Goal: Transaction & Acquisition: Purchase product/service

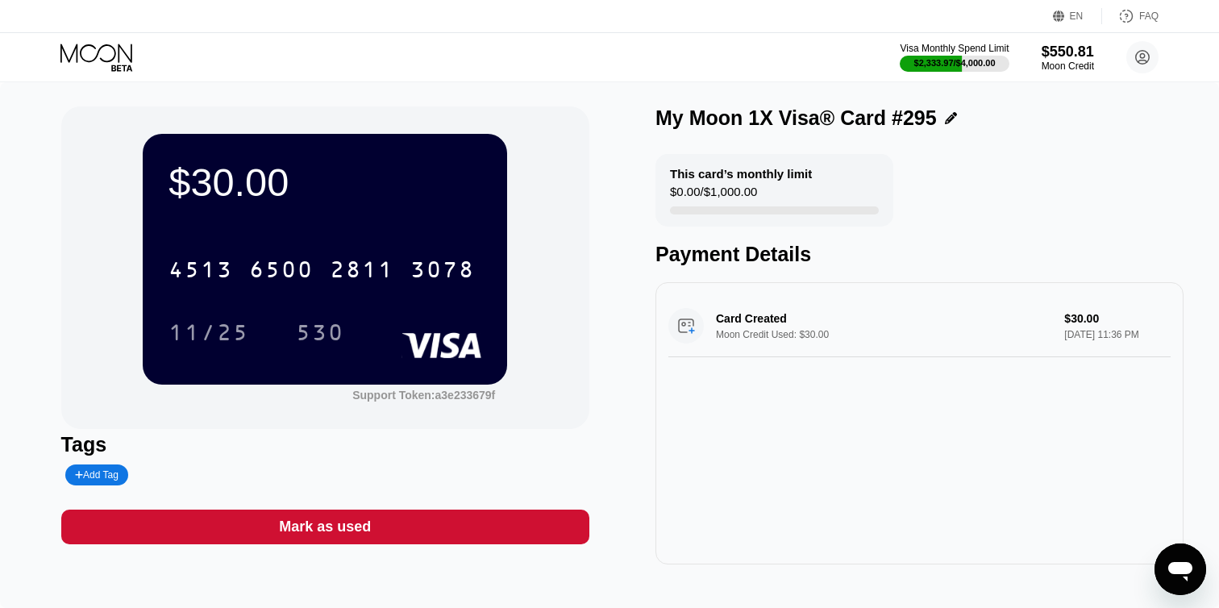
click at [101, 42] on div "Visa Monthly Spend Limit $2,333.97 / $4,000.00 $550.81 Moon Credit Dt Dt [EMAIL…" at bounding box center [609, 57] width 1219 height 48
click at [101, 55] on icon at bounding box center [97, 58] width 75 height 28
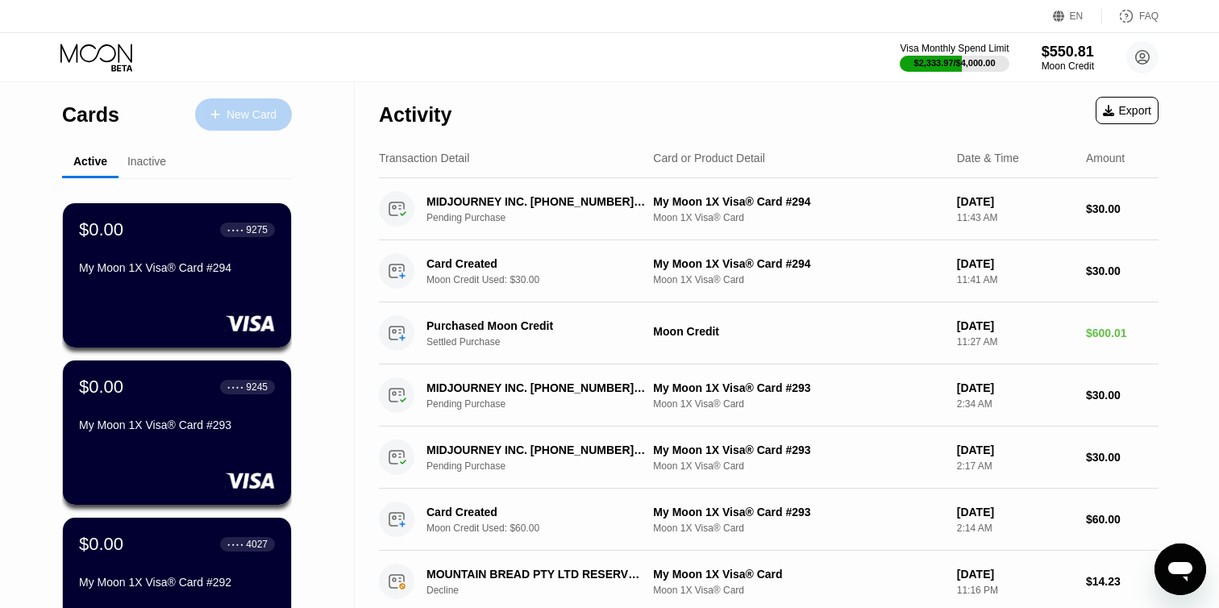
click at [249, 114] on div "New Card" at bounding box center [252, 115] width 50 height 14
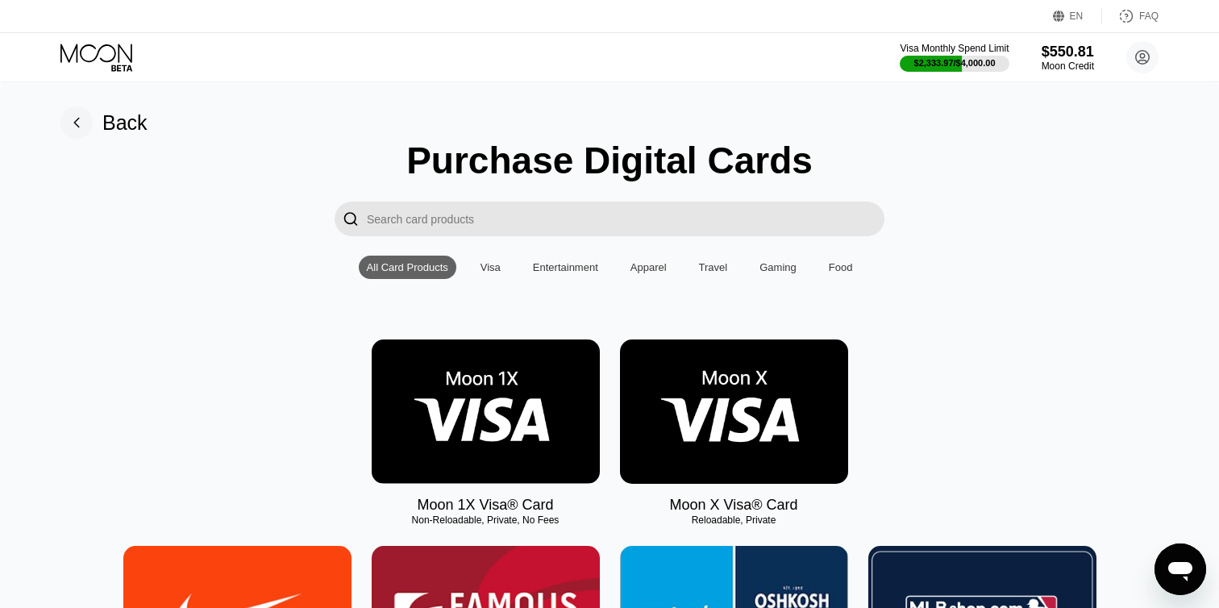
click at [478, 408] on img at bounding box center [486, 411] width 228 height 144
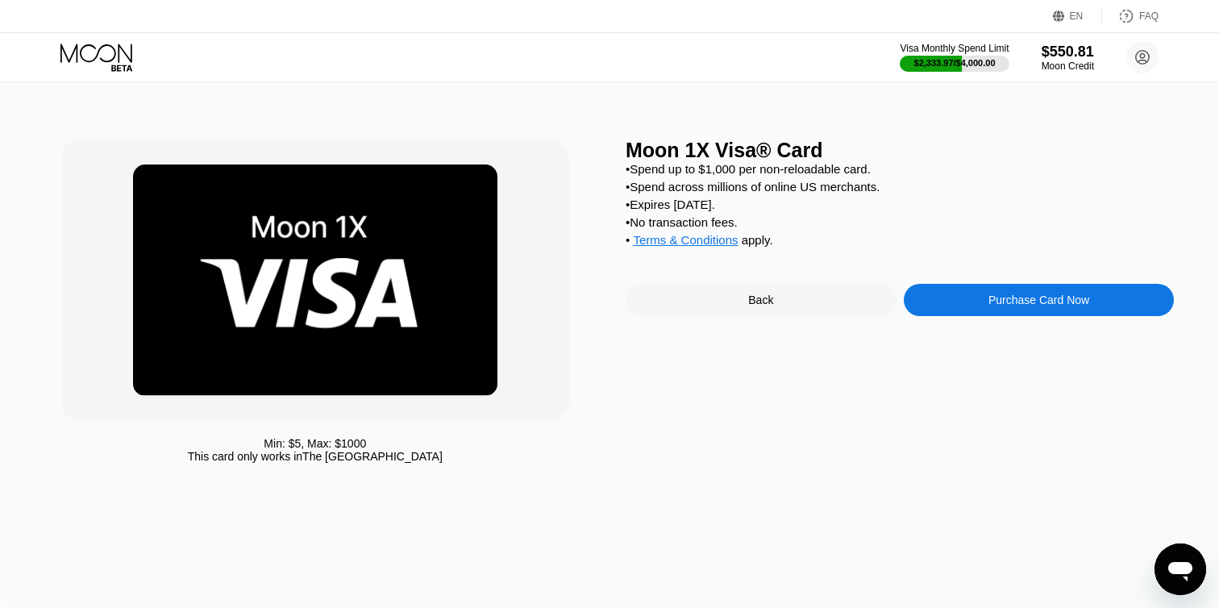
click at [948, 311] on div "Purchase Card Now" at bounding box center [1039, 300] width 271 height 32
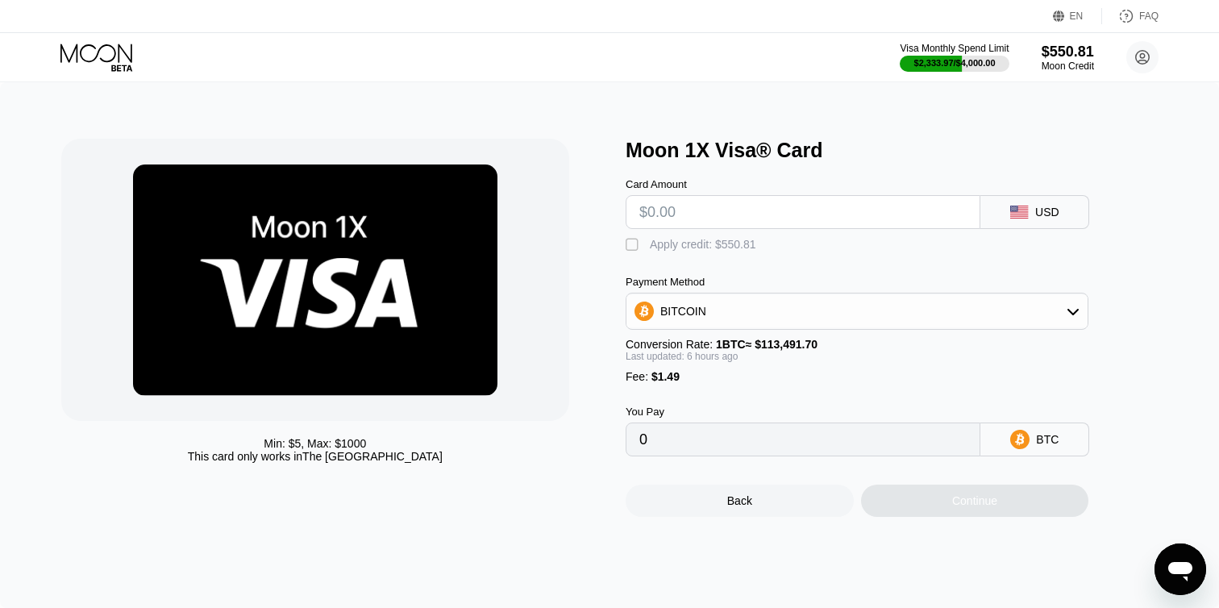
click at [699, 222] on input "text" at bounding box center [802, 212] width 327 height 32
type input "$60"
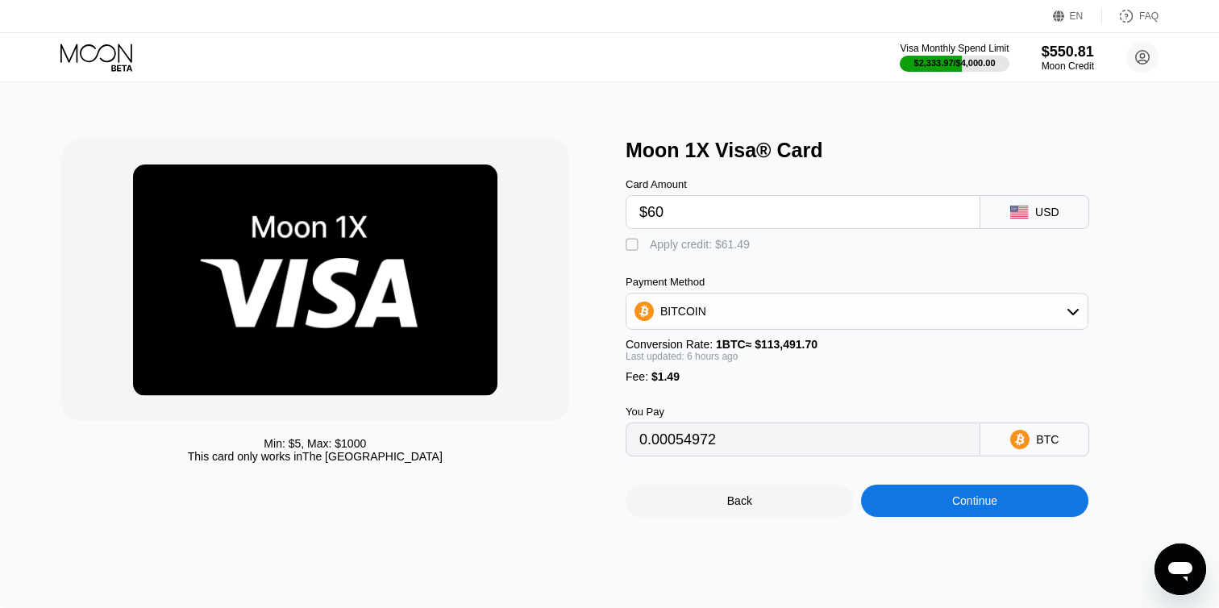
type input "0.00054972"
type input "$60"
click at [630, 239] on div "" at bounding box center [634, 245] width 16 height 16
type input "0"
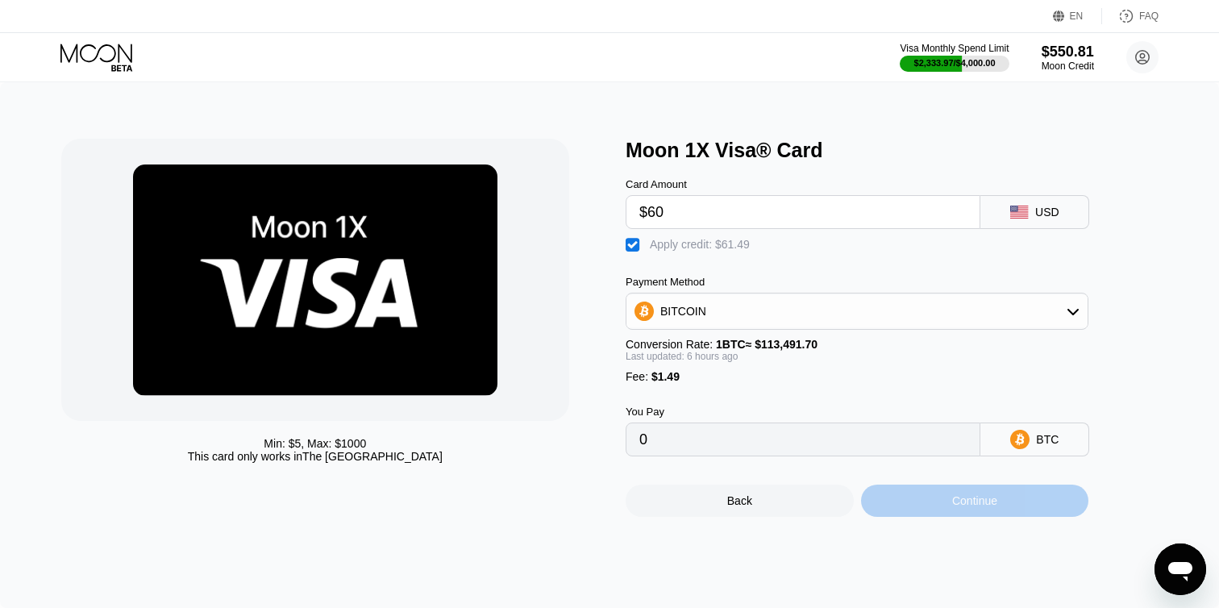
click at [882, 503] on div "Continue" at bounding box center [975, 500] width 228 height 32
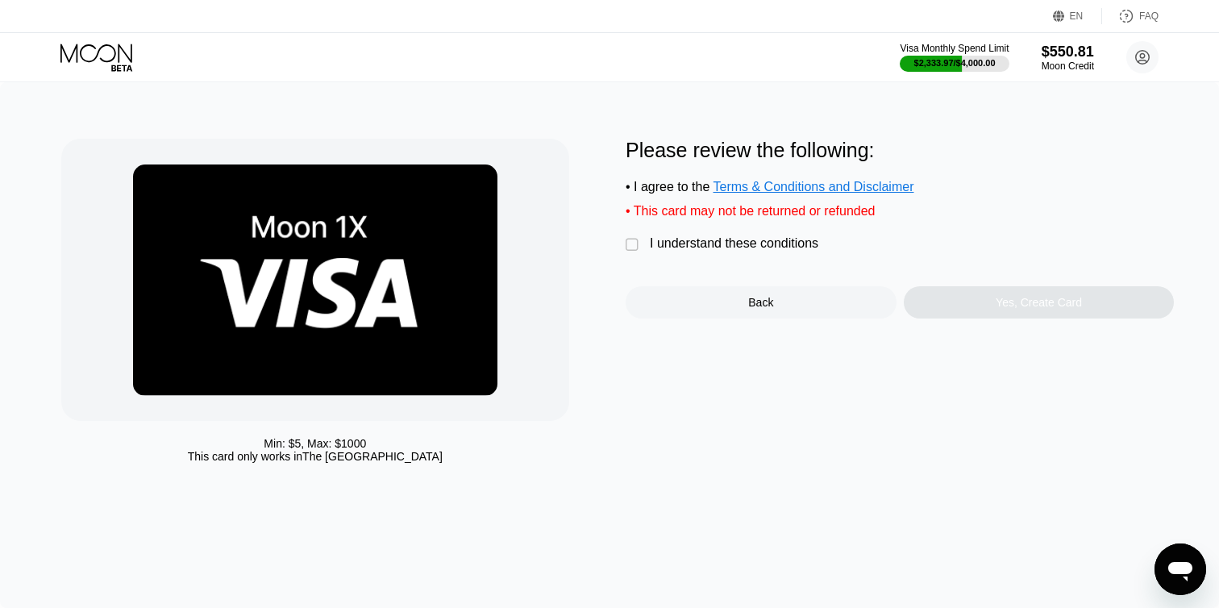
click at [684, 247] on div "I understand these conditions" at bounding box center [734, 243] width 168 height 15
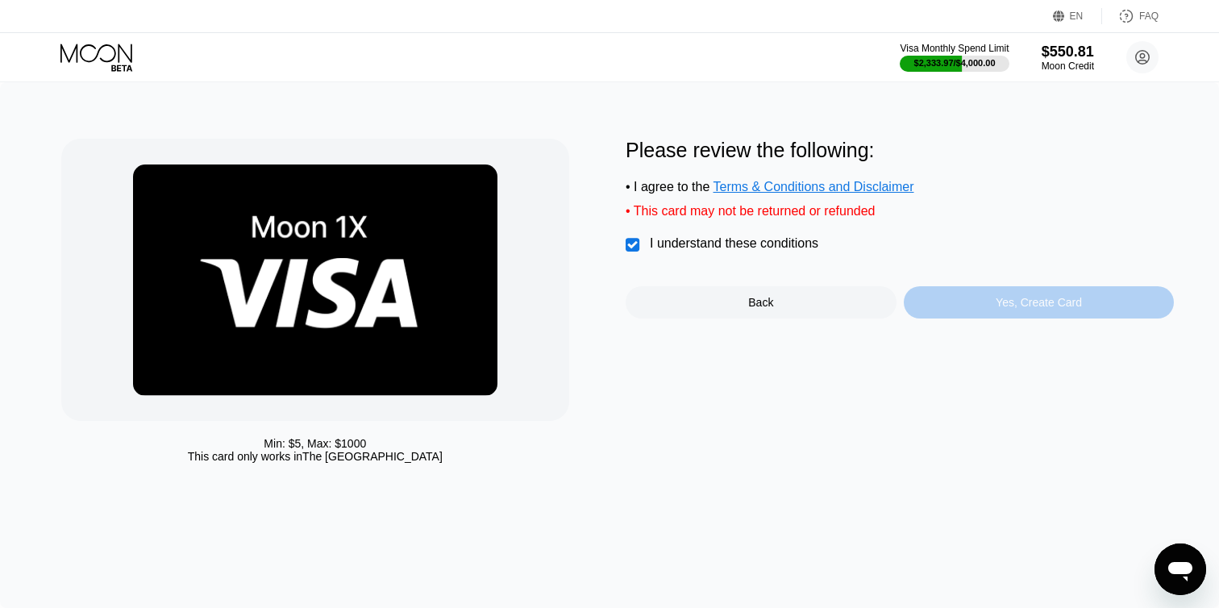
click at [958, 297] on div "Yes, Create Card" at bounding box center [1039, 302] width 271 height 32
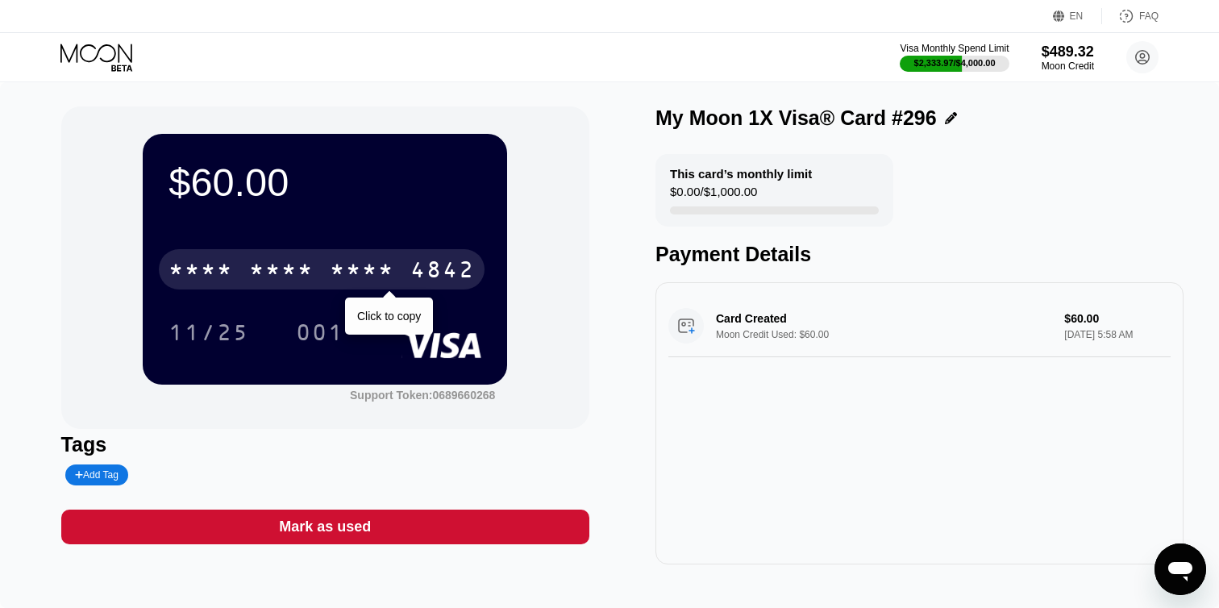
click at [445, 276] on div "4842" at bounding box center [442, 272] width 64 height 26
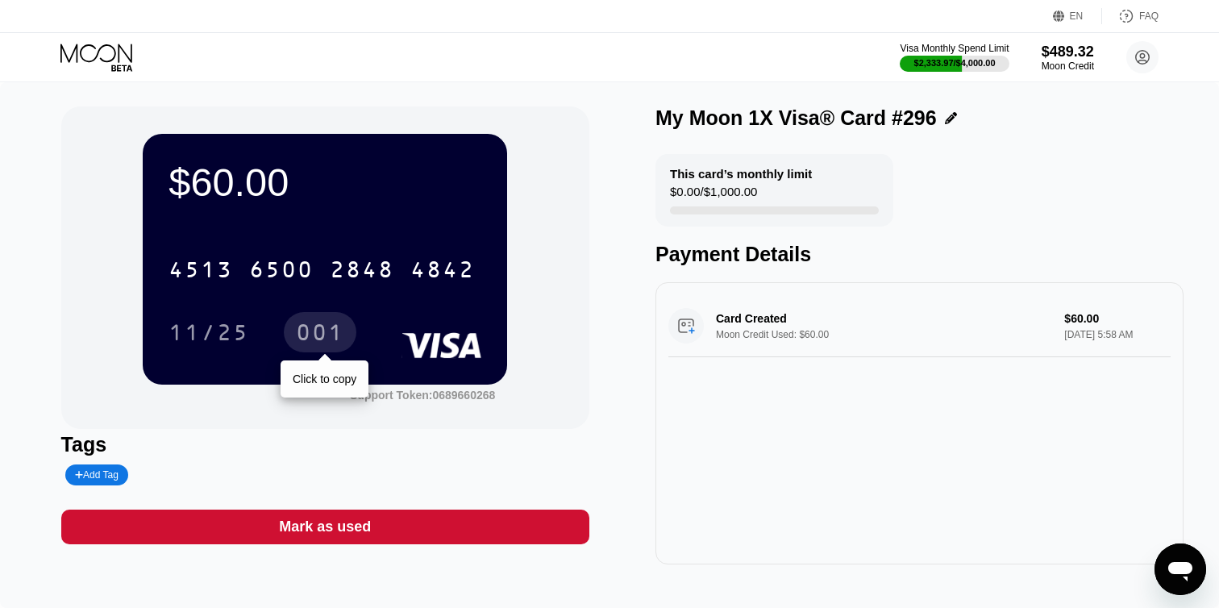
click at [316, 337] on div "001" at bounding box center [320, 335] width 48 height 26
